Goal: Find specific page/section: Find specific page/section

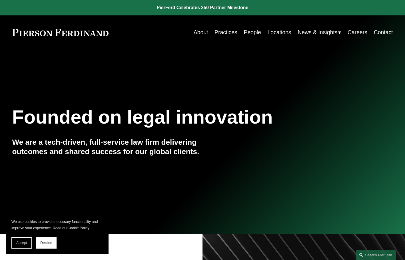
click at [246, 35] on link "People" at bounding box center [252, 32] width 17 height 11
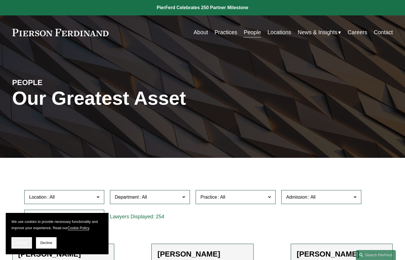
click at [24, 246] on button "Accept" at bounding box center [21, 242] width 21 height 11
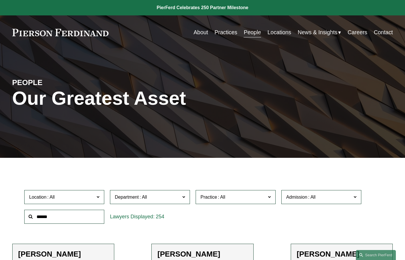
click at [99, 195] on span at bounding box center [98, 196] width 3 height 7
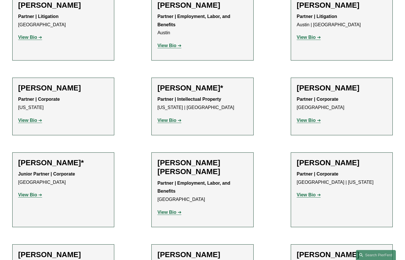
scroll to position [174, 0]
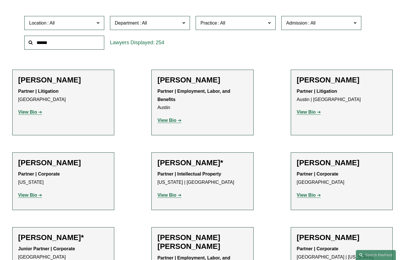
click at [0, 0] on link "[GEOGRAPHIC_DATA]" at bounding box center [0, 0] width 0 height 0
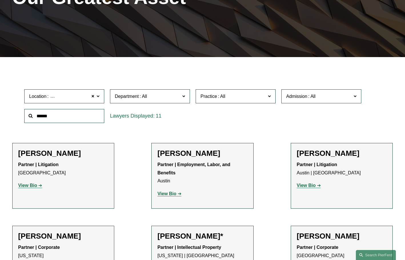
scroll to position [100, 0]
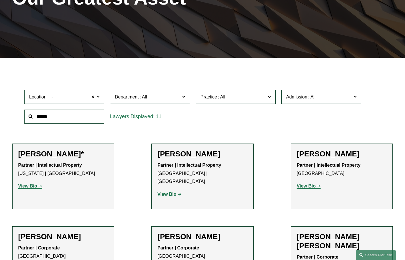
click at [185, 98] on span at bounding box center [183, 96] width 3 height 7
click at [0, 0] on link "Intellectual Property" at bounding box center [0, 0] width 0 height 0
